Goal: Browse casually: Explore the website without a specific task or goal

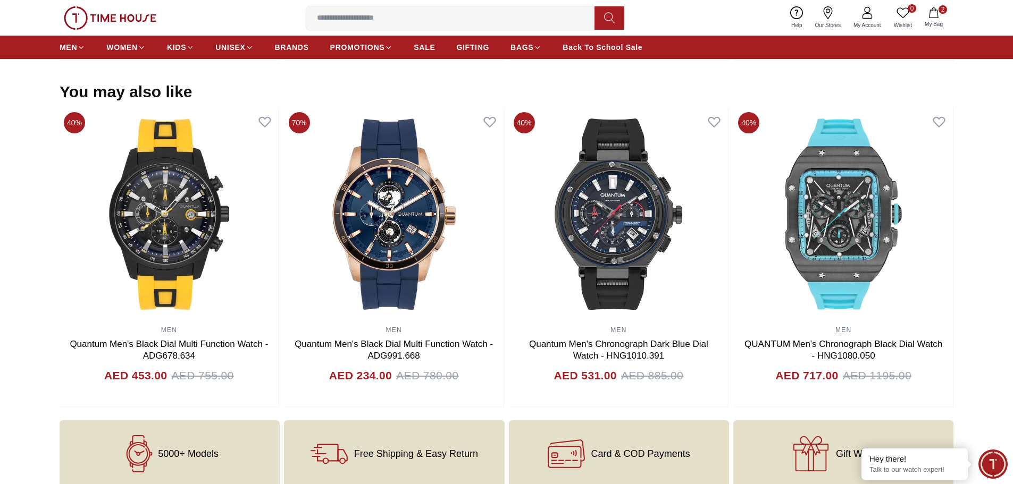
scroll to position [1010, 0]
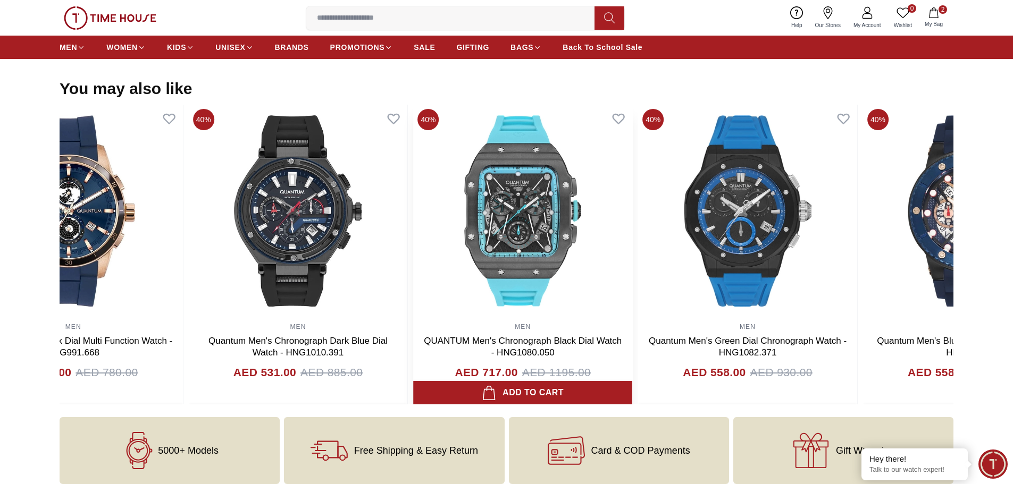
click at [541, 289] on img at bounding box center [522, 211] width 219 height 213
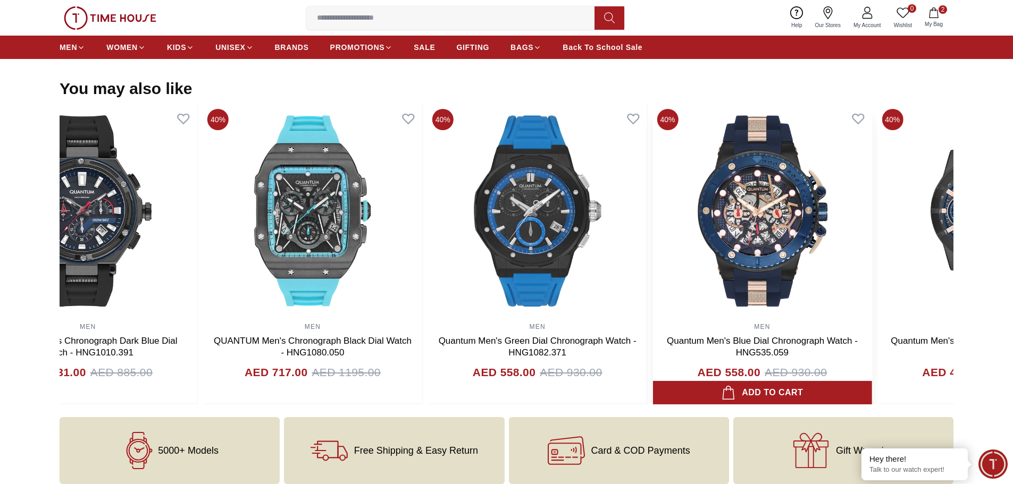
click at [664, 288] on img at bounding box center [762, 211] width 219 height 213
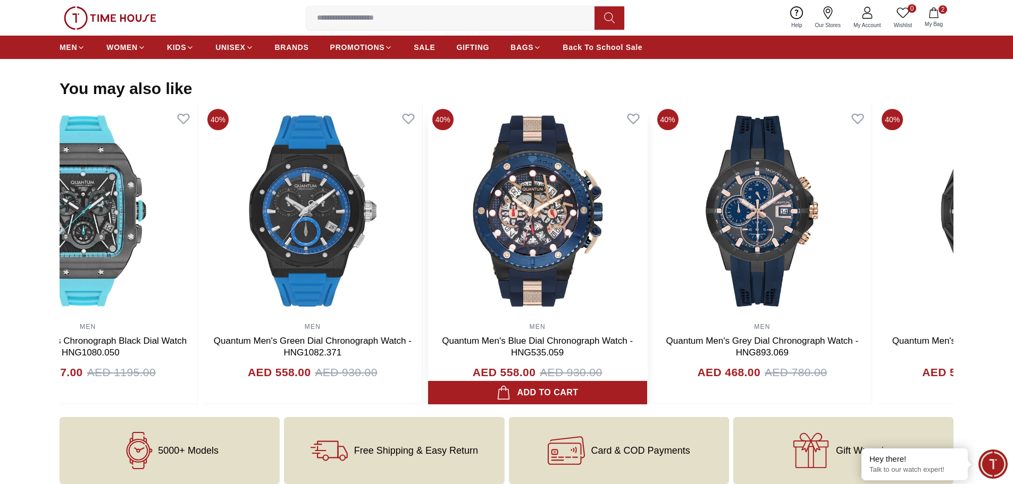
click at [643, 283] on div "40% MEN Quantum Men's Blue Dial Chronograph Watch - HNG535.059 AED 558.00 AED 9…" at bounding box center [538, 255] width 220 height 300
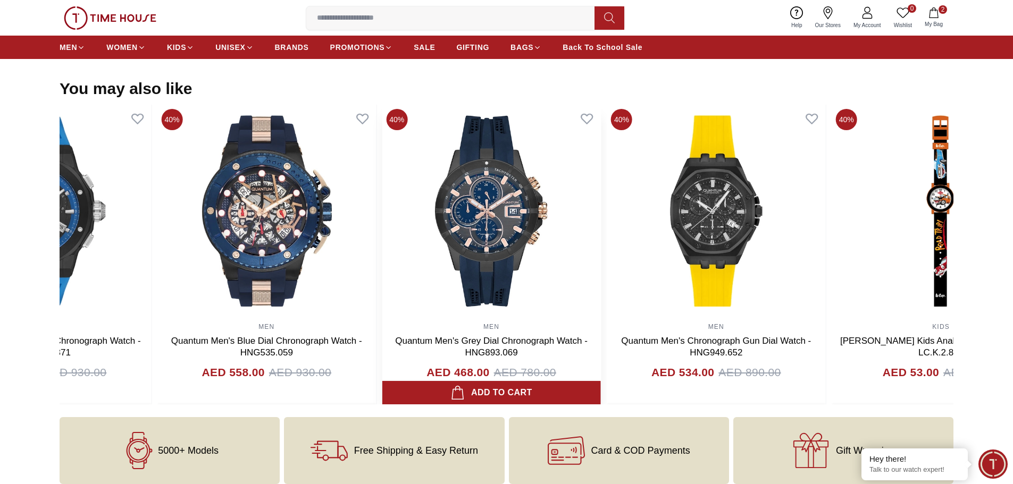
click at [584, 282] on img at bounding box center [491, 211] width 219 height 213
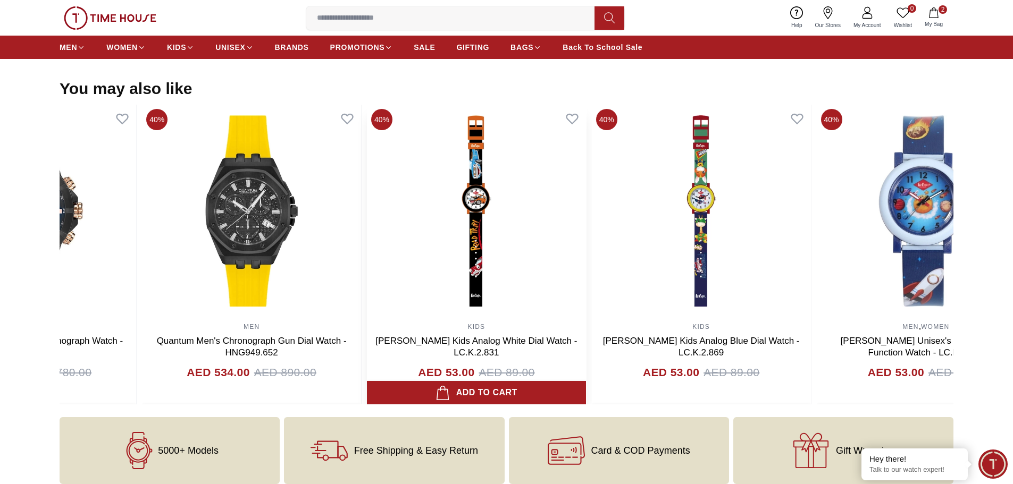
click at [371, 280] on img at bounding box center [476, 211] width 219 height 213
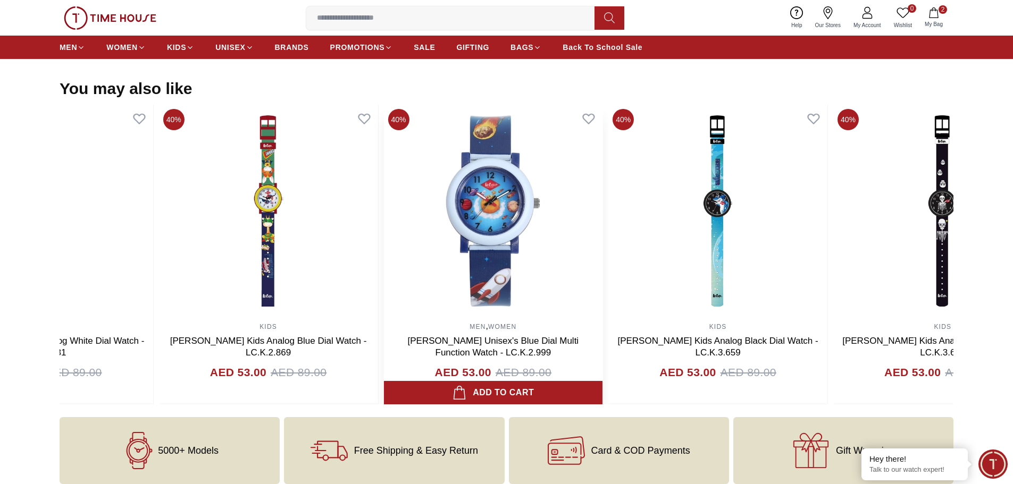
click at [394, 253] on img at bounding box center [492, 211] width 219 height 213
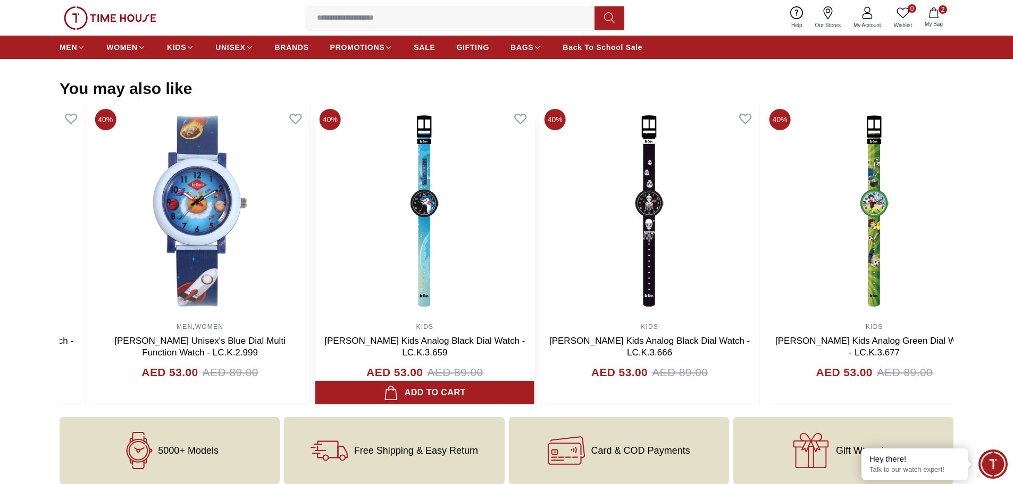
click at [488, 250] on img at bounding box center [424, 211] width 219 height 213
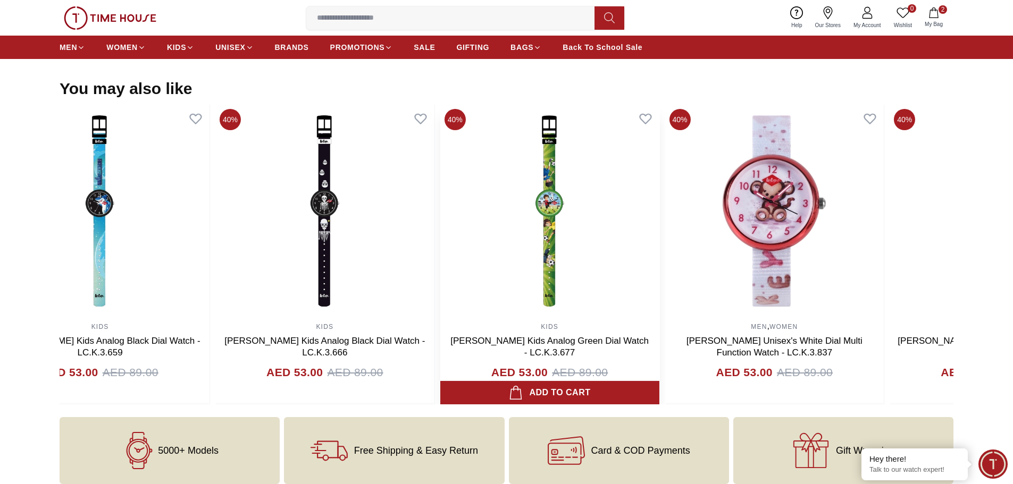
click at [510, 247] on img at bounding box center [549, 211] width 219 height 213
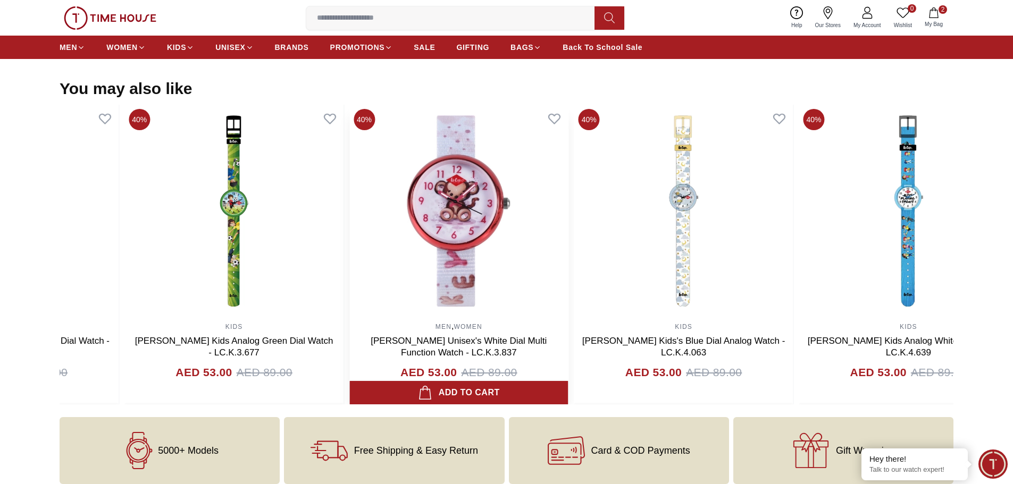
click at [557, 254] on img at bounding box center [458, 211] width 219 height 213
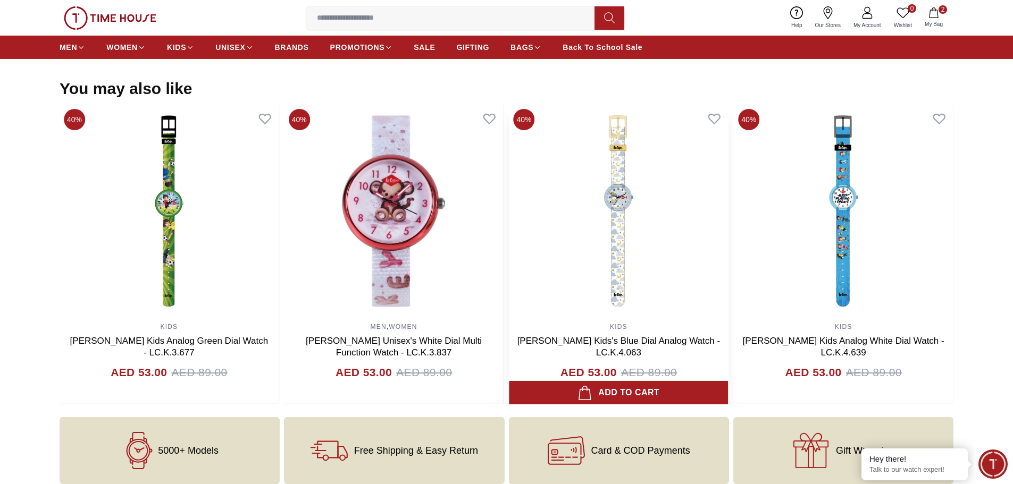
click at [509, 255] on img at bounding box center [618, 211] width 219 height 213
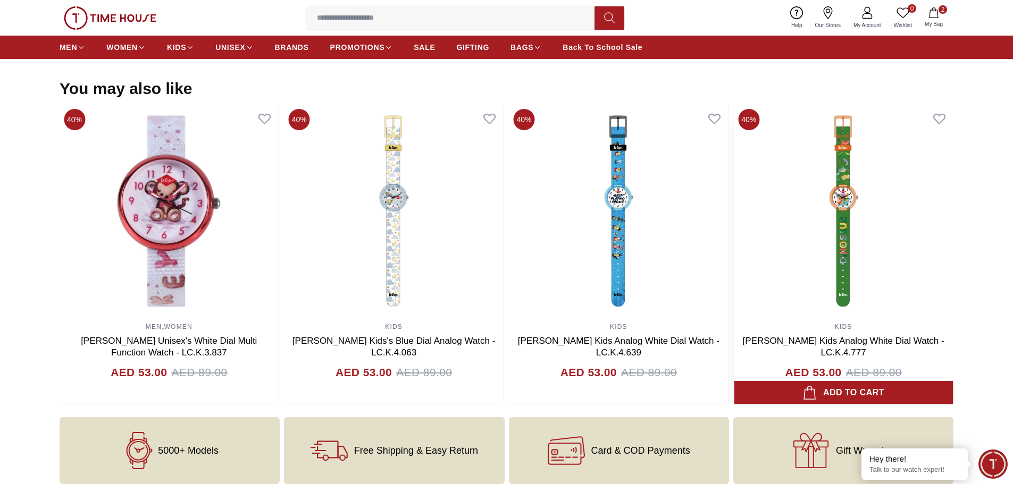
click at [734, 223] on img at bounding box center [843, 211] width 219 height 213
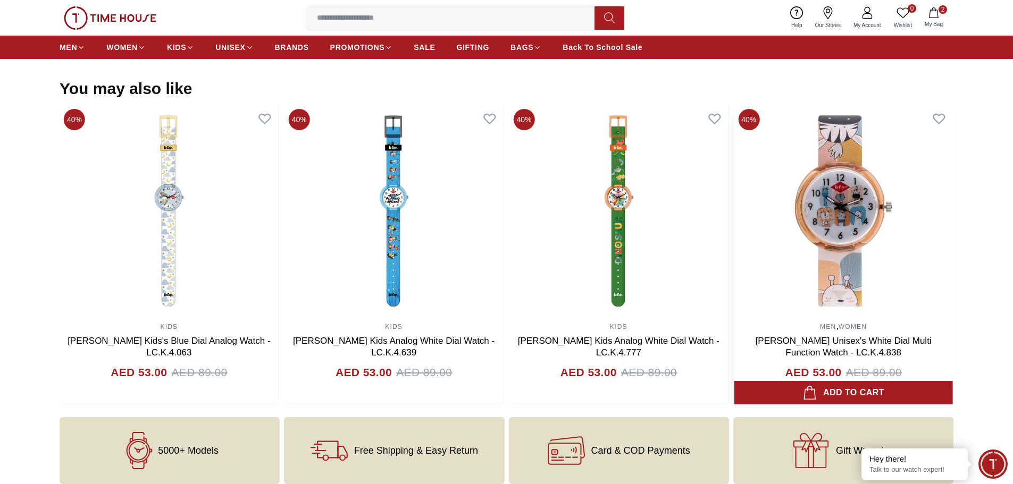
click at [734, 231] on img at bounding box center [843, 211] width 219 height 213
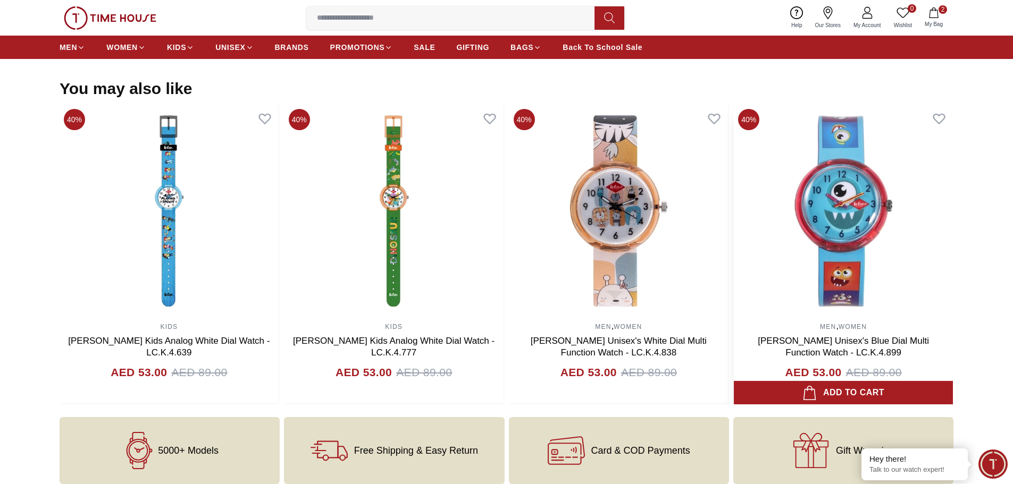
click at [734, 238] on img at bounding box center [843, 211] width 219 height 213
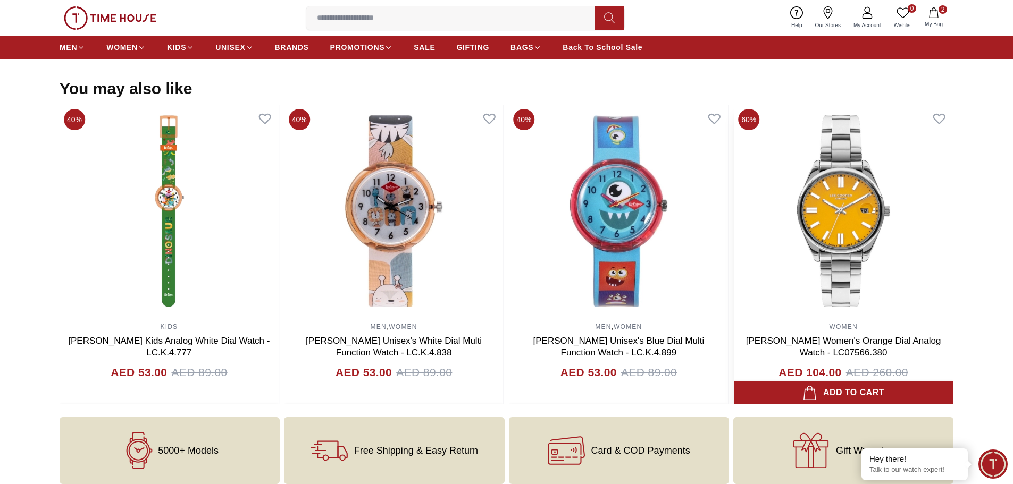
click at [734, 241] on img at bounding box center [843, 211] width 219 height 213
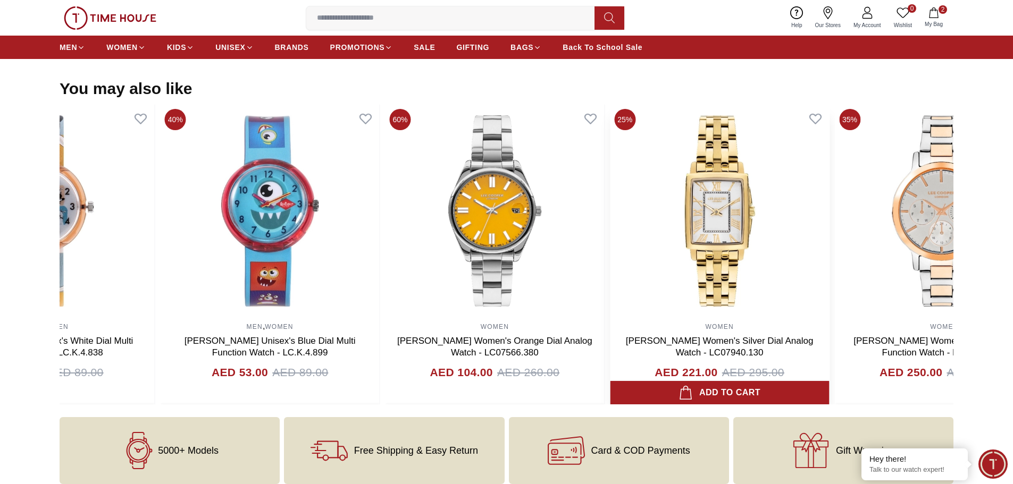
click at [610, 247] on img at bounding box center [719, 211] width 219 height 213
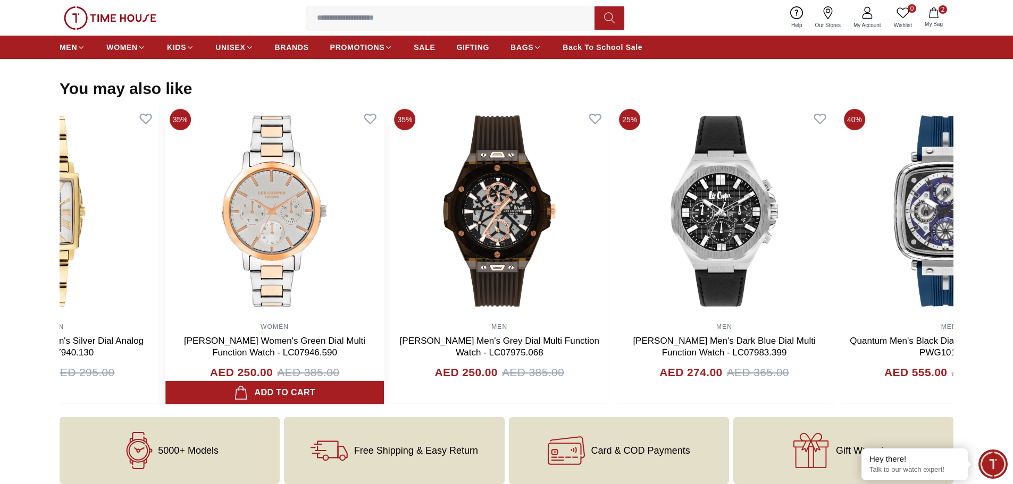
click at [393, 246] on img at bounding box center [499, 211] width 219 height 213
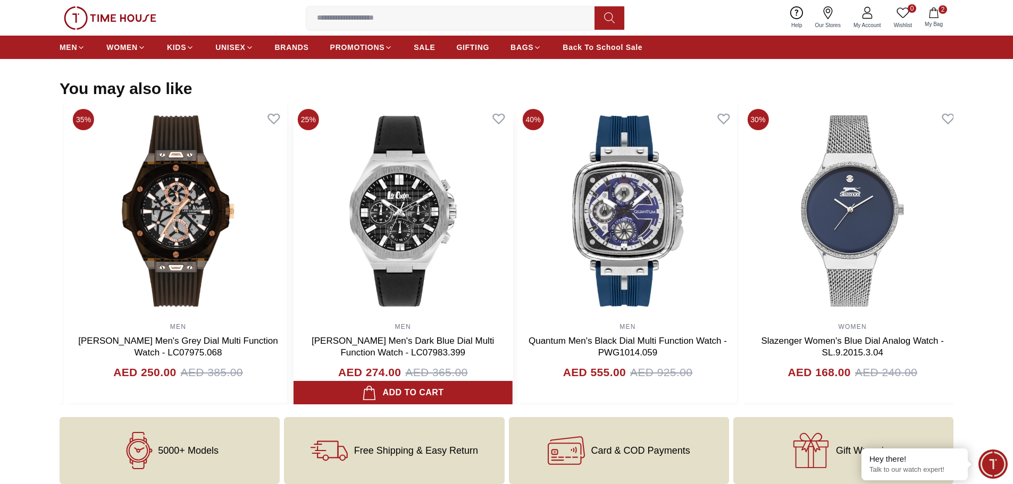
click at [379, 257] on img at bounding box center [403, 211] width 219 height 213
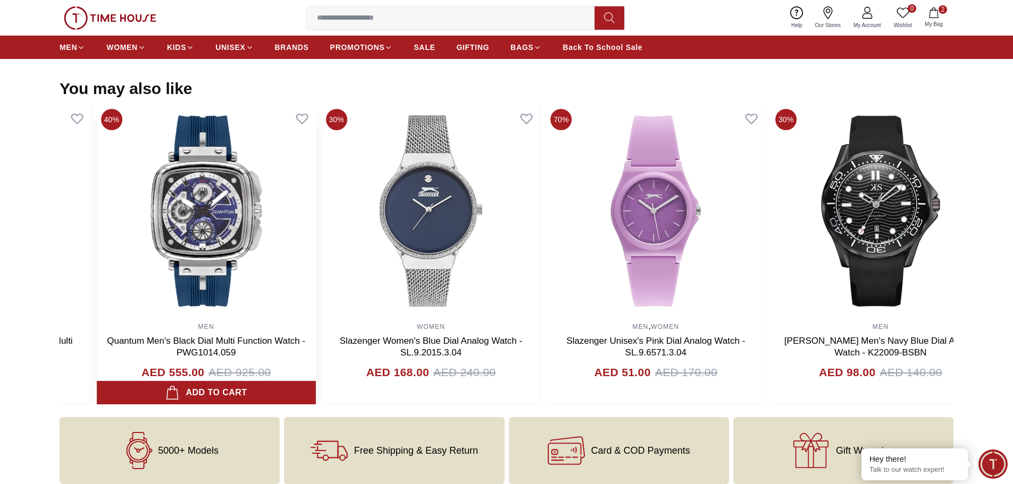
click at [296, 261] on img at bounding box center [206, 211] width 219 height 213
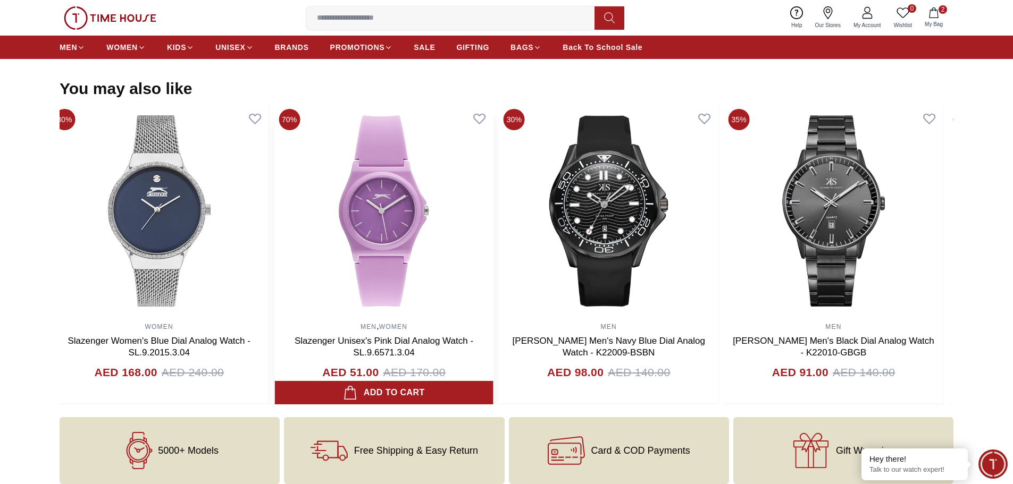
click at [356, 266] on img at bounding box center [383, 211] width 219 height 213
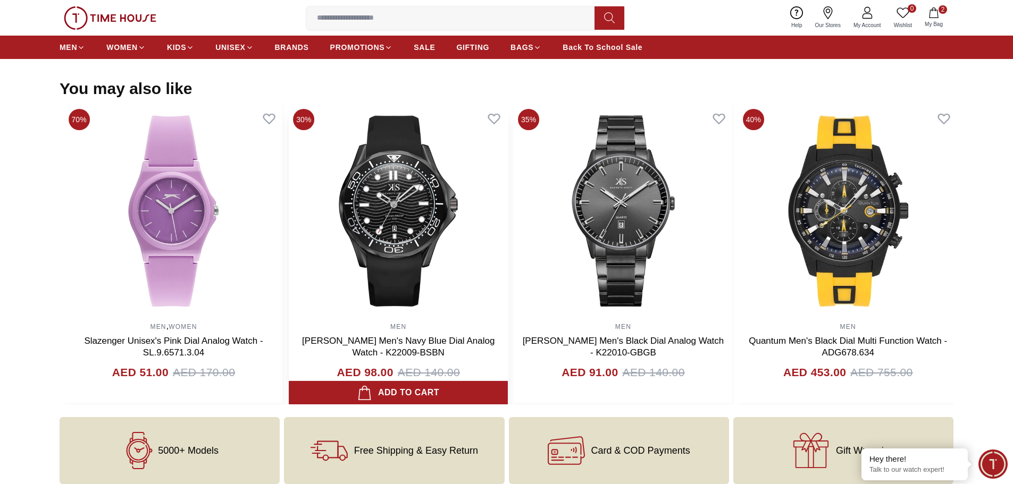
click at [465, 256] on img at bounding box center [398, 211] width 219 height 213
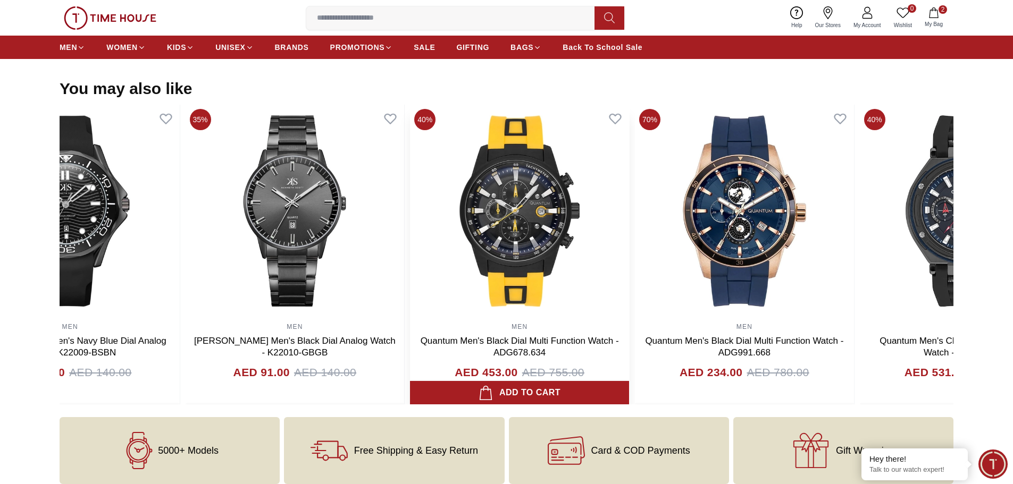
click at [410, 251] on img at bounding box center [519, 211] width 219 height 213
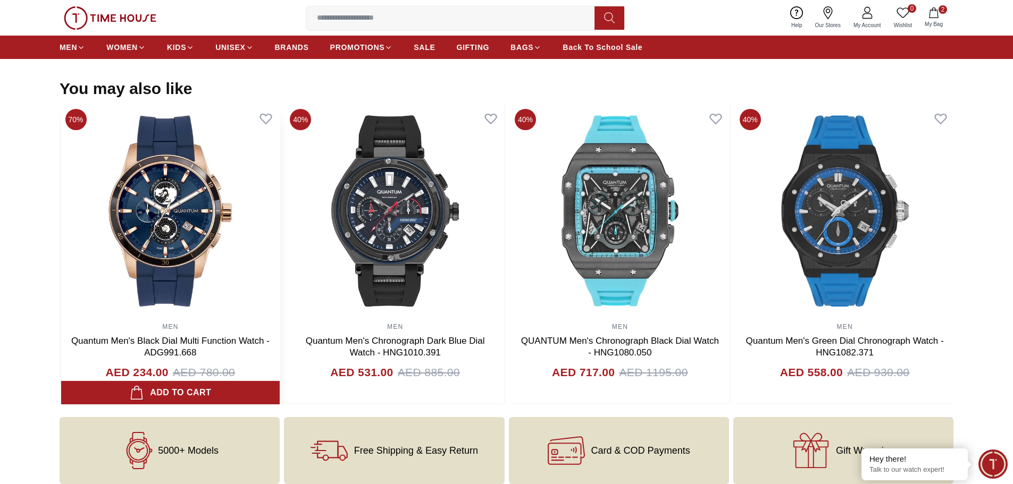
click at [274, 253] on img at bounding box center [170, 211] width 219 height 213
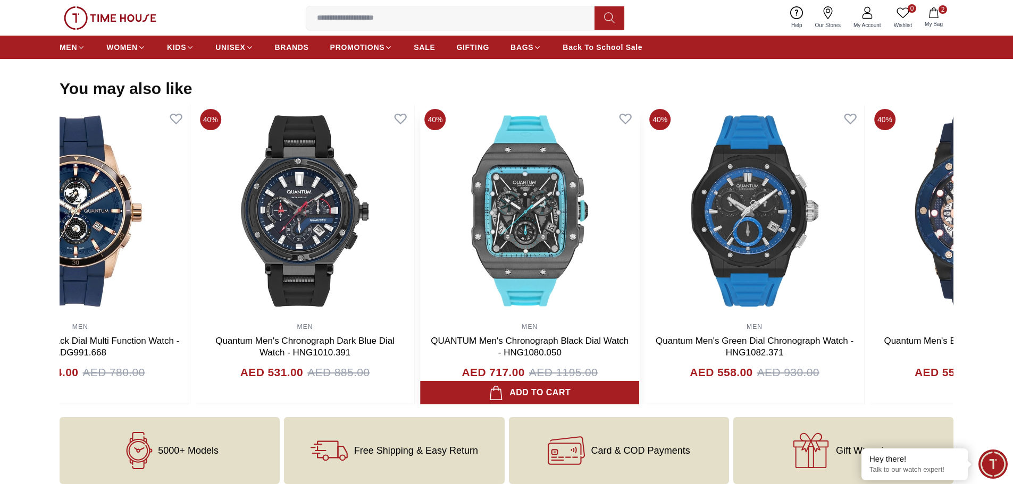
click at [420, 264] on img at bounding box center [529, 211] width 219 height 213
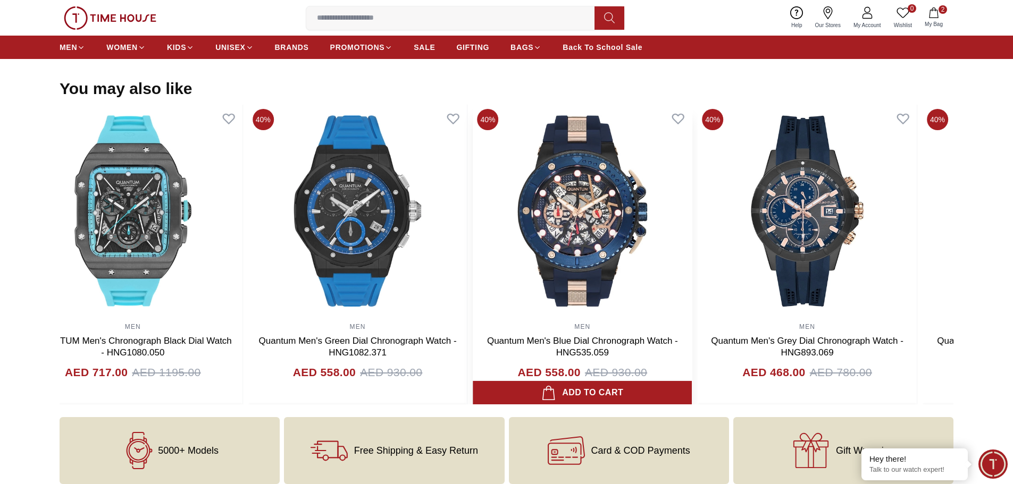
click at [473, 260] on img at bounding box center [582, 211] width 219 height 213
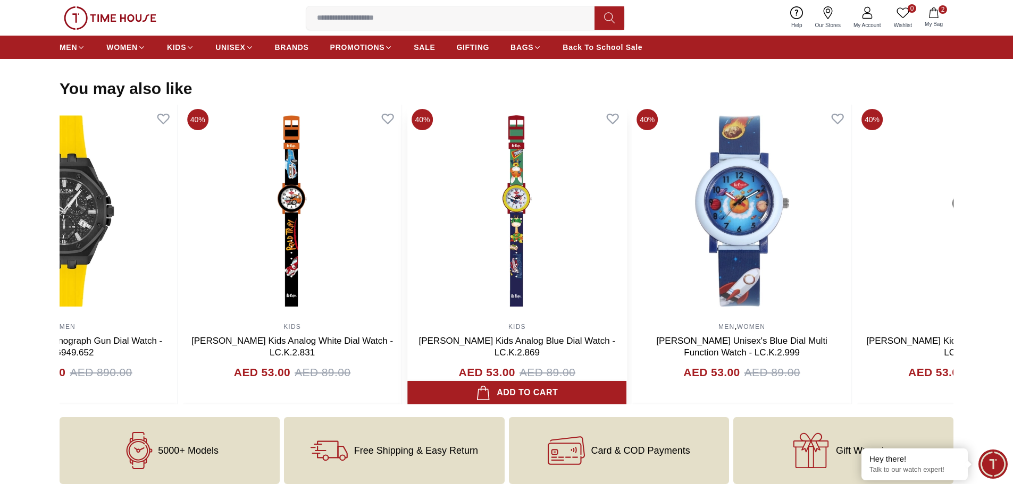
click at [407, 235] on img at bounding box center [516, 211] width 219 height 213
